Goal: Information Seeking & Learning: Learn about a topic

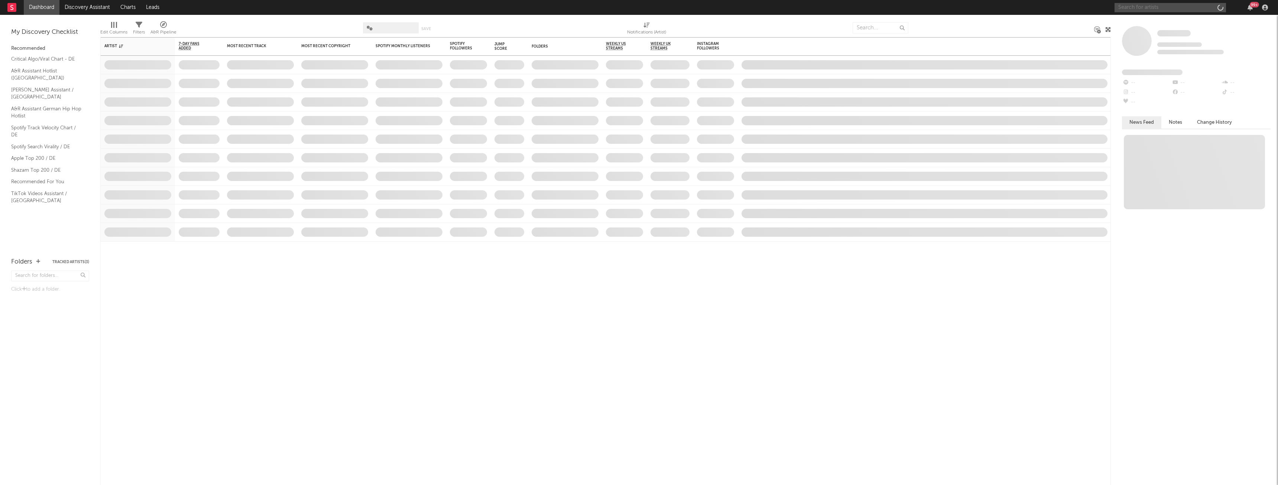
click at [1158, 10] on input "text" at bounding box center [1169, 7] width 111 height 9
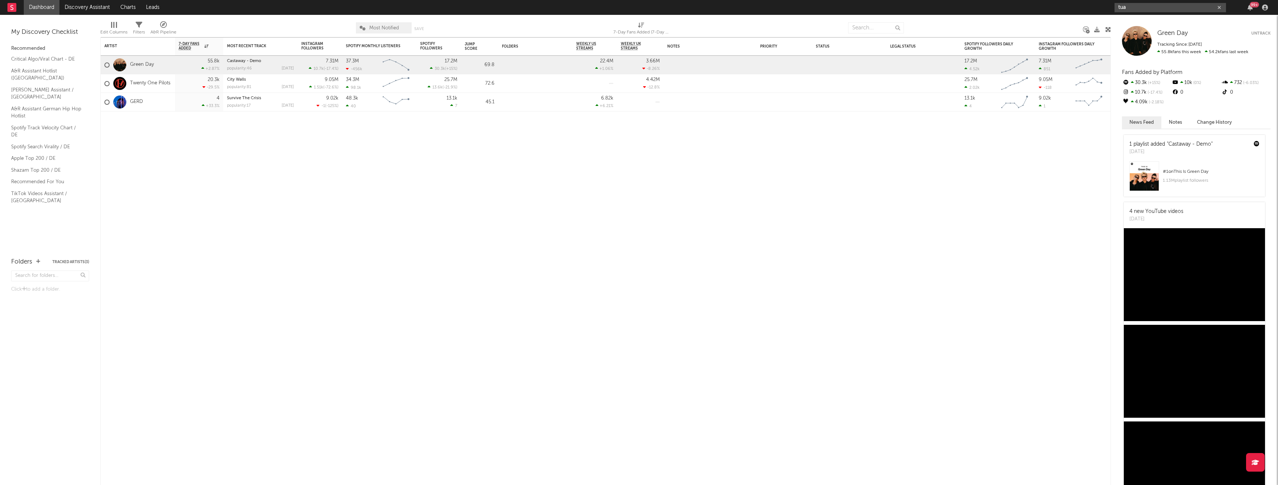
click at [1148, 8] on input "tua" at bounding box center [1169, 7] width 111 height 9
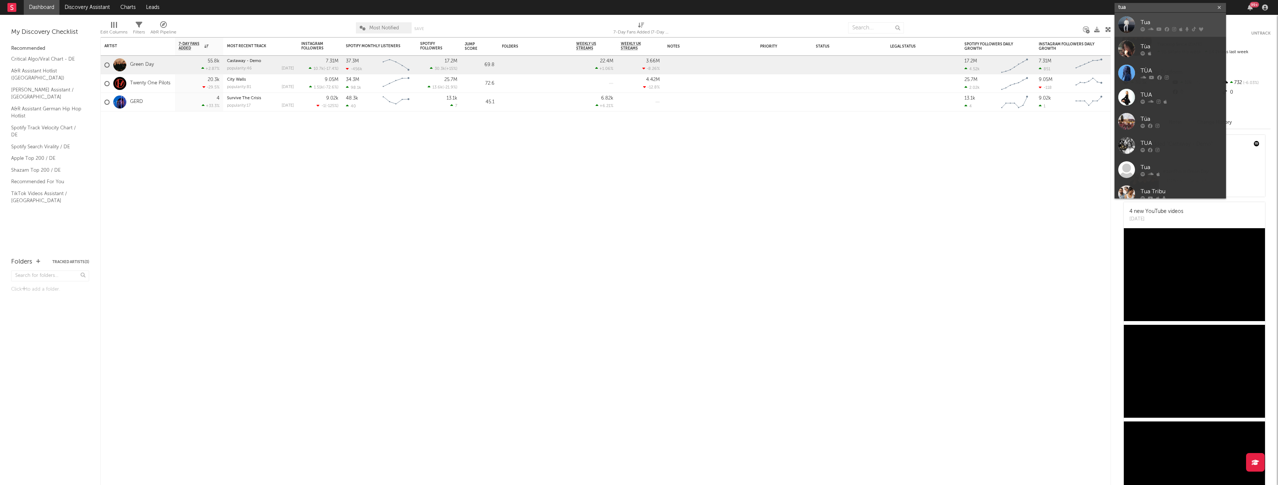
type input "tua"
click at [1155, 31] on div at bounding box center [1181, 29] width 82 height 4
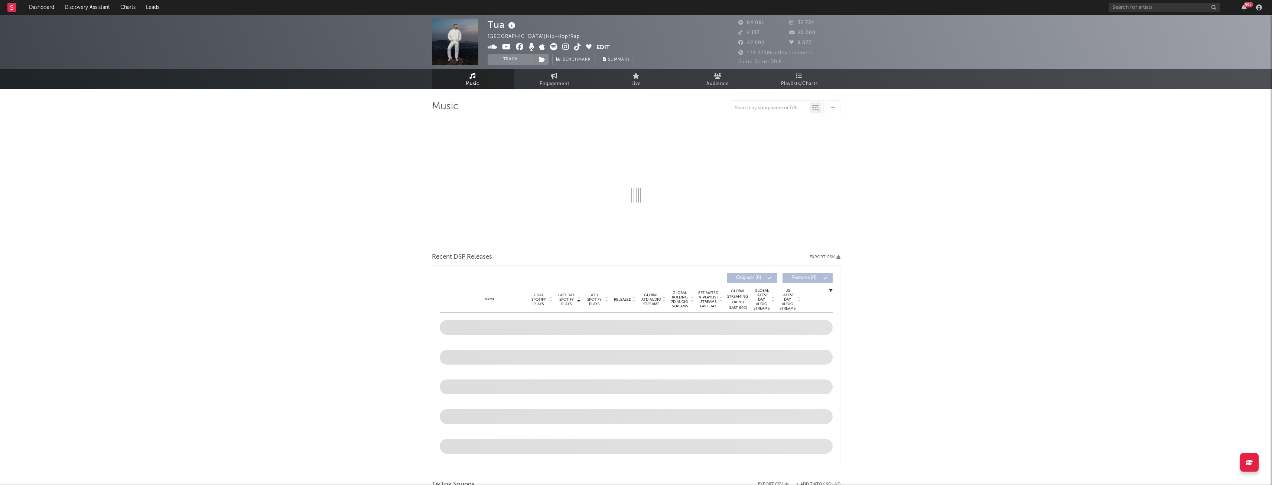
select select "6m"
